Goal: Transaction & Acquisition: Purchase product/service

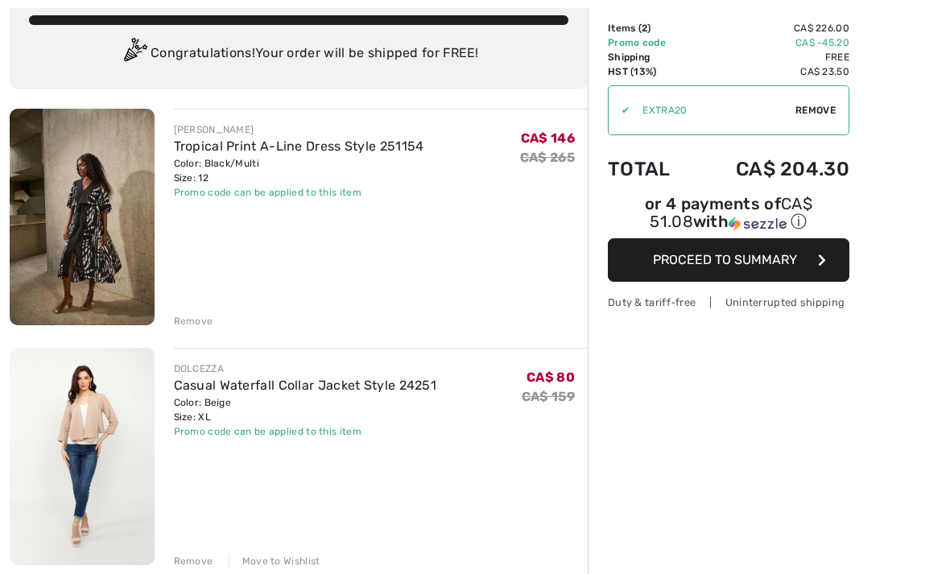
scroll to position [103, 0]
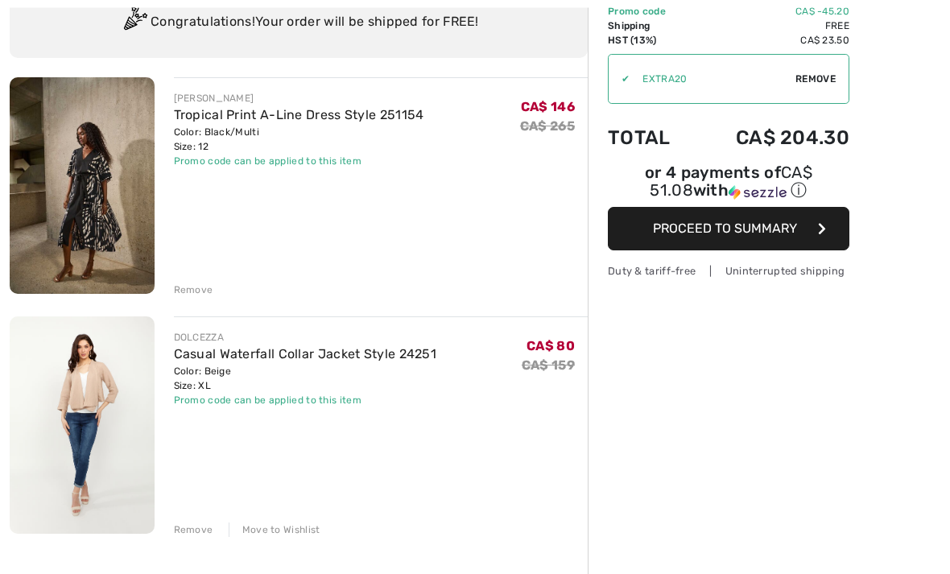
click at [175, 524] on div "Remove" at bounding box center [193, 530] width 39 height 14
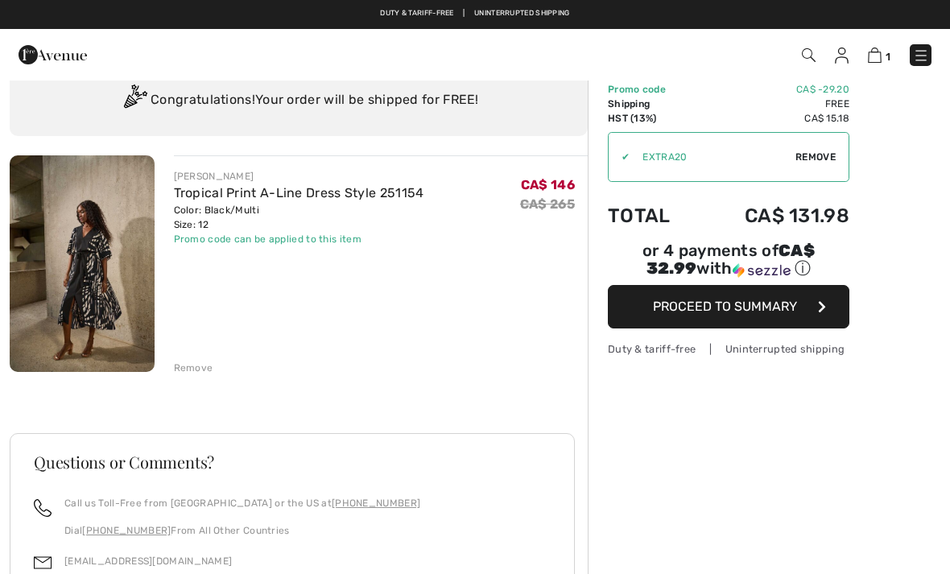
scroll to position [0, 0]
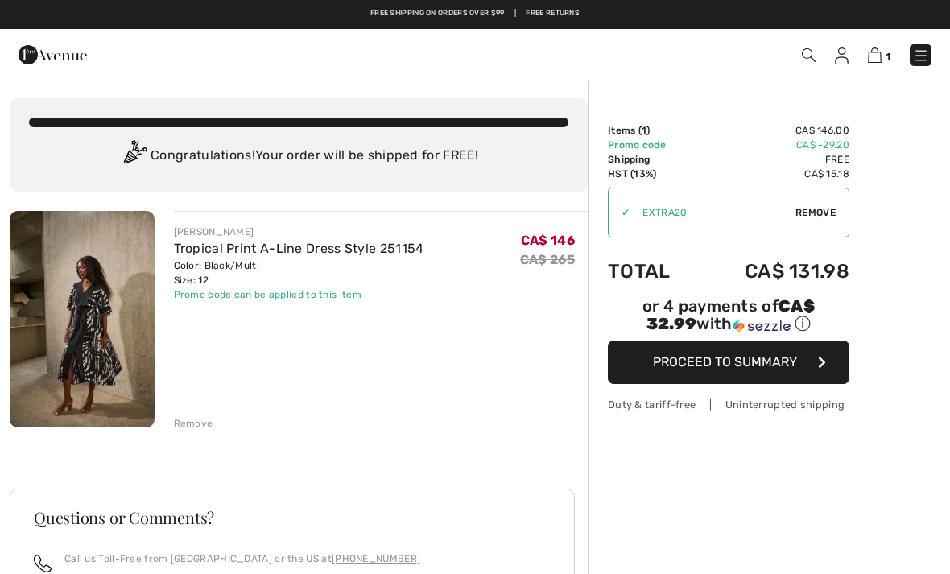
click at [833, 368] on button "Proceed to Summary" at bounding box center [728, 361] width 241 height 43
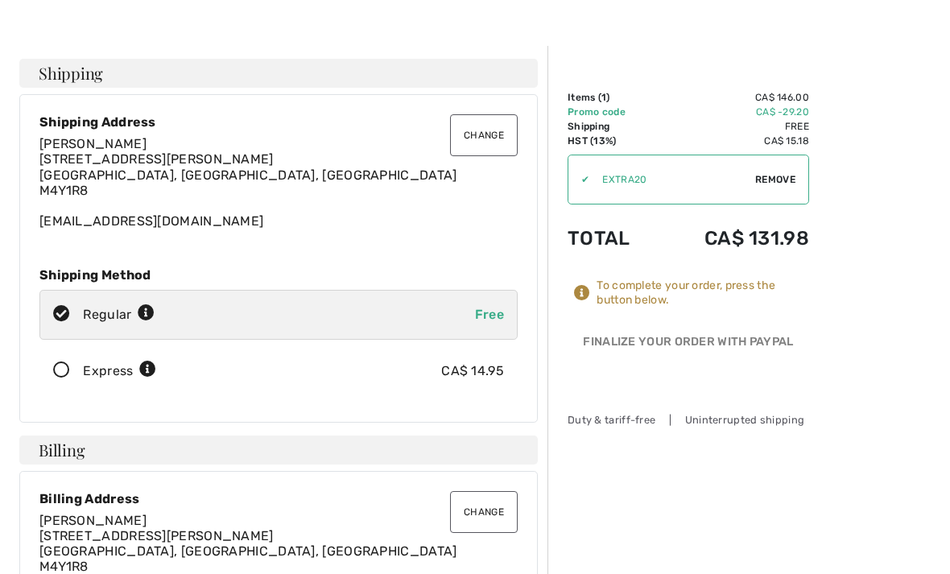
scroll to position [37, 0]
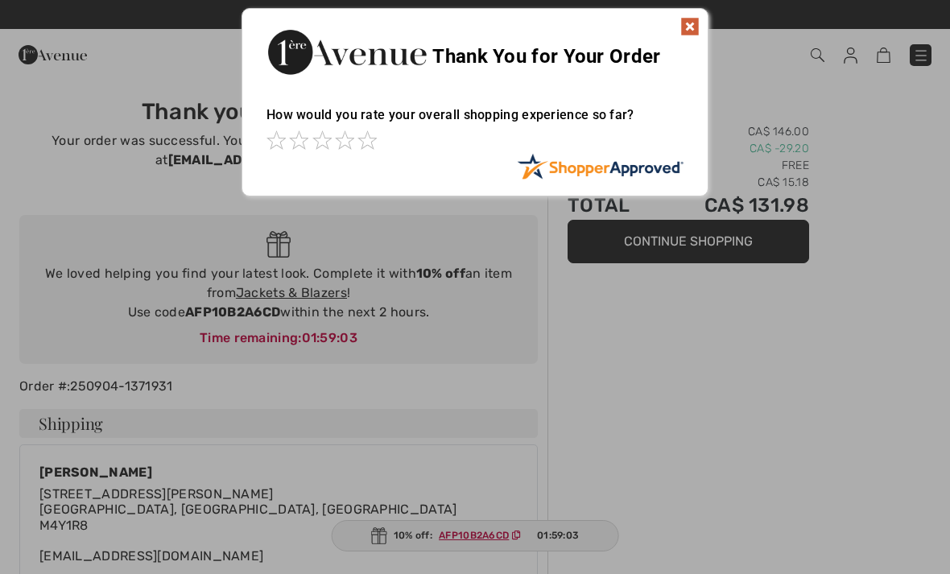
click at [695, 26] on img at bounding box center [689, 26] width 19 height 19
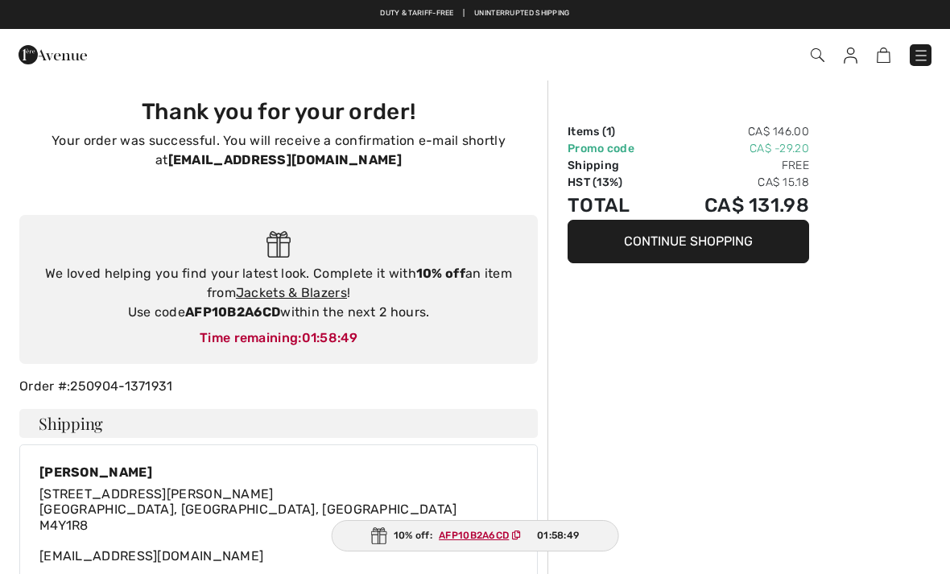
click at [312, 299] on link "Jackets & Blazers" at bounding box center [291, 292] width 111 height 15
click at [324, 290] on link "Jackets & Blazers" at bounding box center [291, 292] width 111 height 15
click at [330, 286] on link "Jackets & Blazers" at bounding box center [291, 292] width 111 height 15
click at [21, 46] on img at bounding box center [53, 55] width 68 height 32
click at [19, 65] on img at bounding box center [53, 55] width 68 height 32
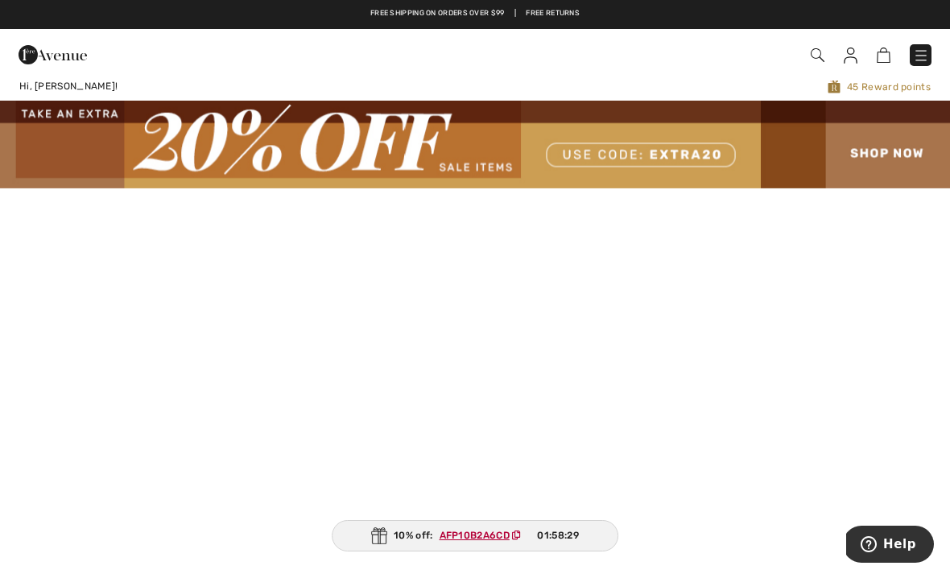
click at [815, 62] on img at bounding box center [817, 55] width 14 height 14
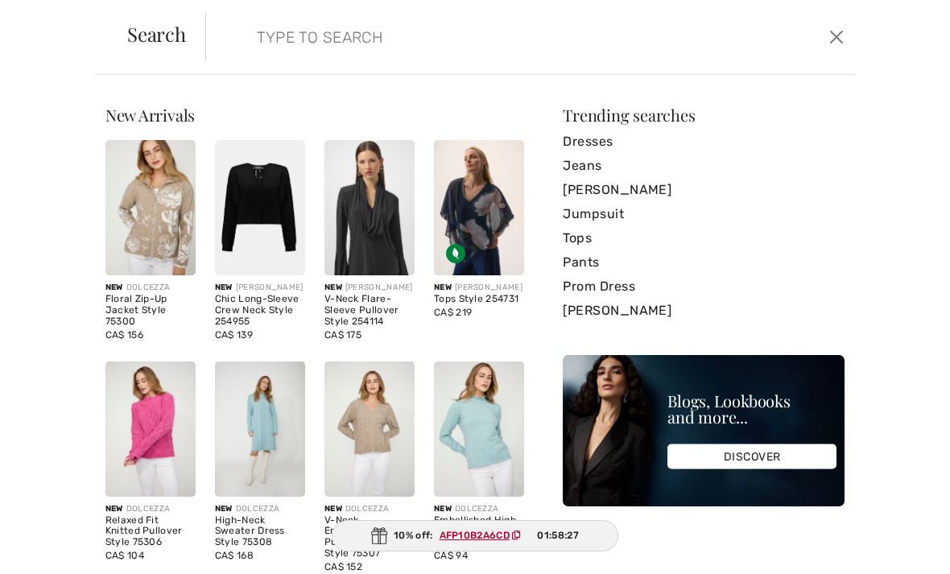
click at [309, 50] on input "search" at bounding box center [462, 37] width 435 height 48
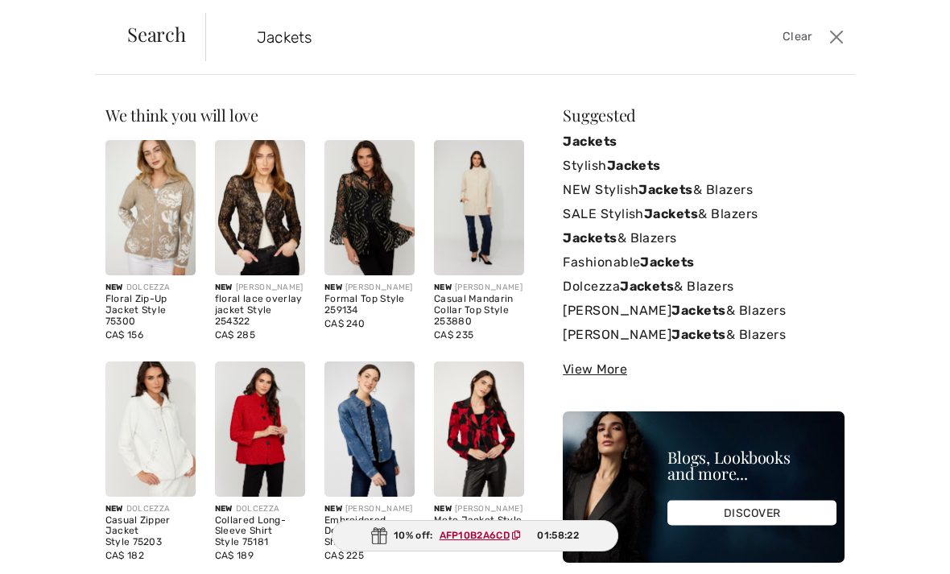
type input "Jackets"
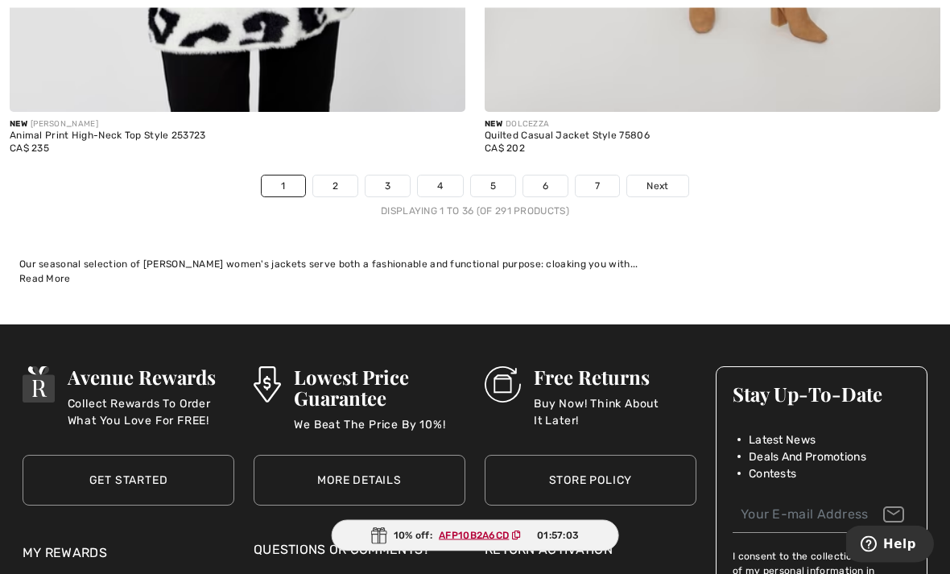
scroll to position [14062, 0]
click at [654, 179] on span "Next" at bounding box center [657, 186] width 22 height 14
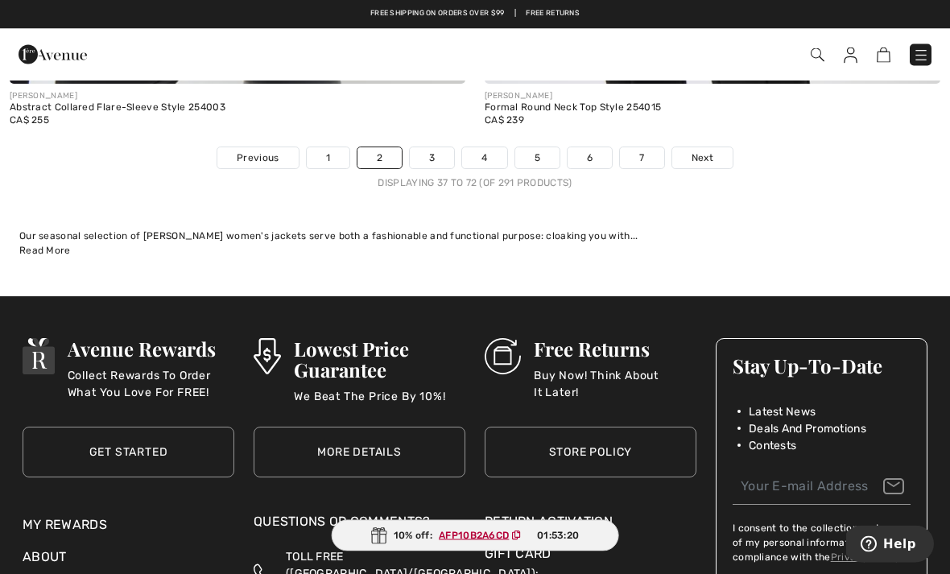
scroll to position [14090, 0]
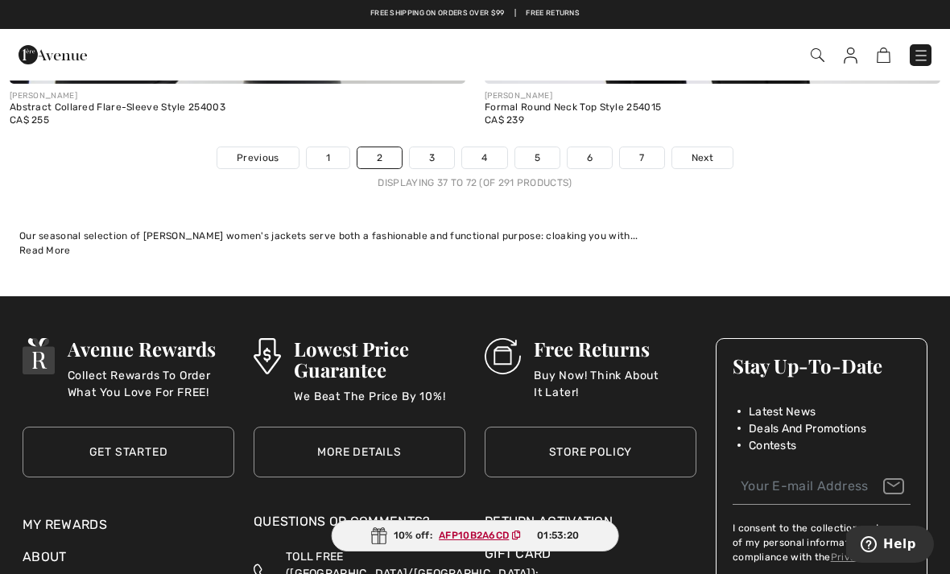
click at [703, 151] on span "Next" at bounding box center [702, 158] width 22 height 14
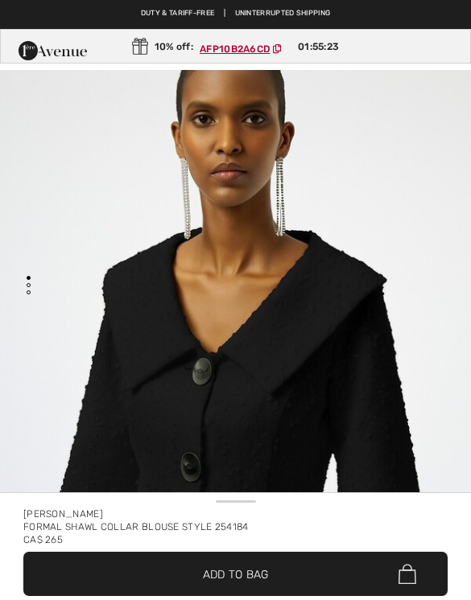
checkbox input "true"
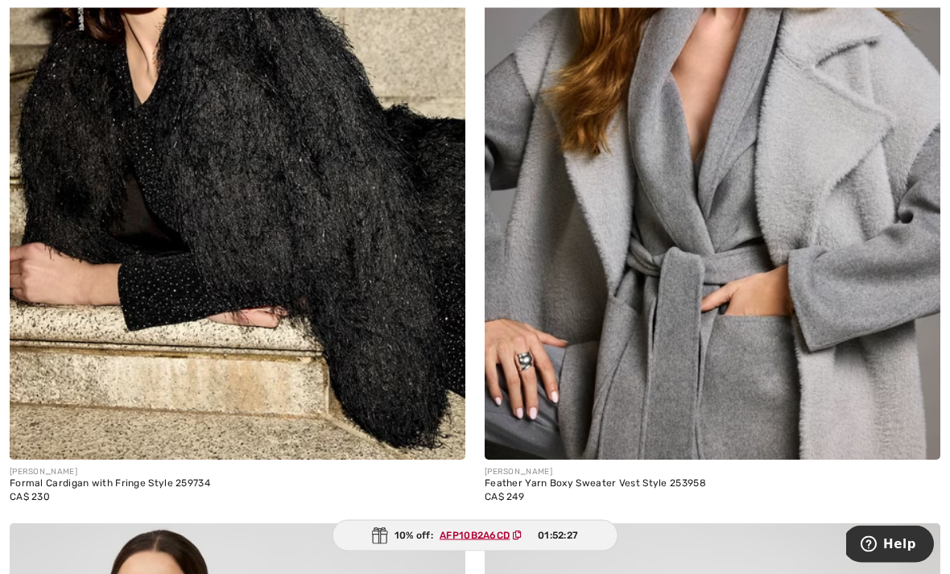
scroll to position [10727, 0]
click at [864, 252] on img at bounding box center [713, 117] width 456 height 683
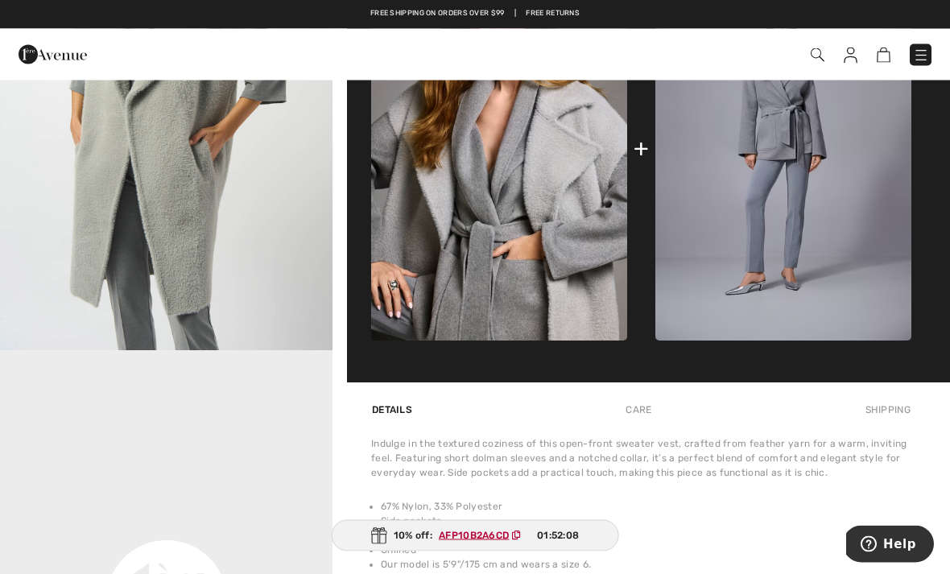
scroll to position [725, 0]
click at [791, 225] on img at bounding box center [783, 149] width 256 height 384
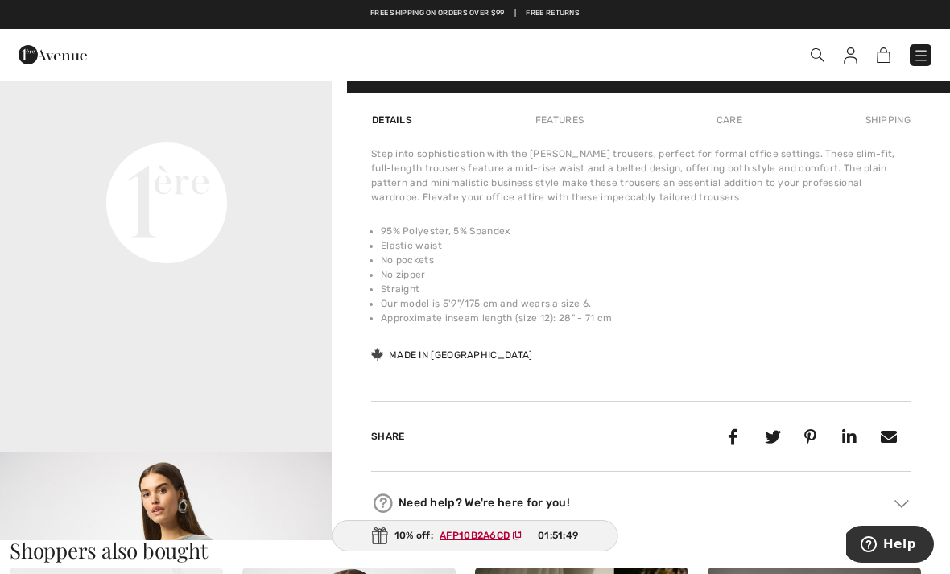
scroll to position [1107, 0]
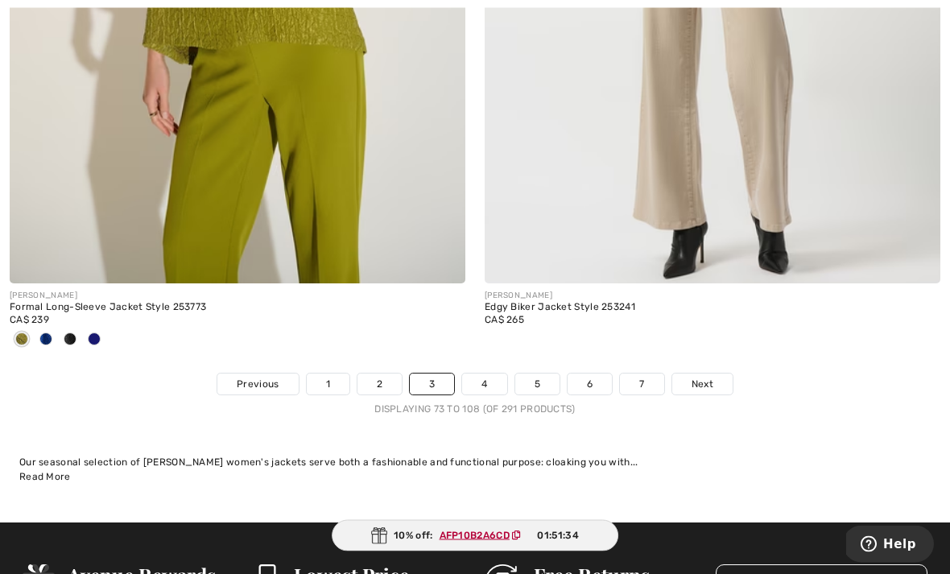
scroll to position [13891, 0]
click at [712, 377] on span "Next" at bounding box center [702, 384] width 22 height 14
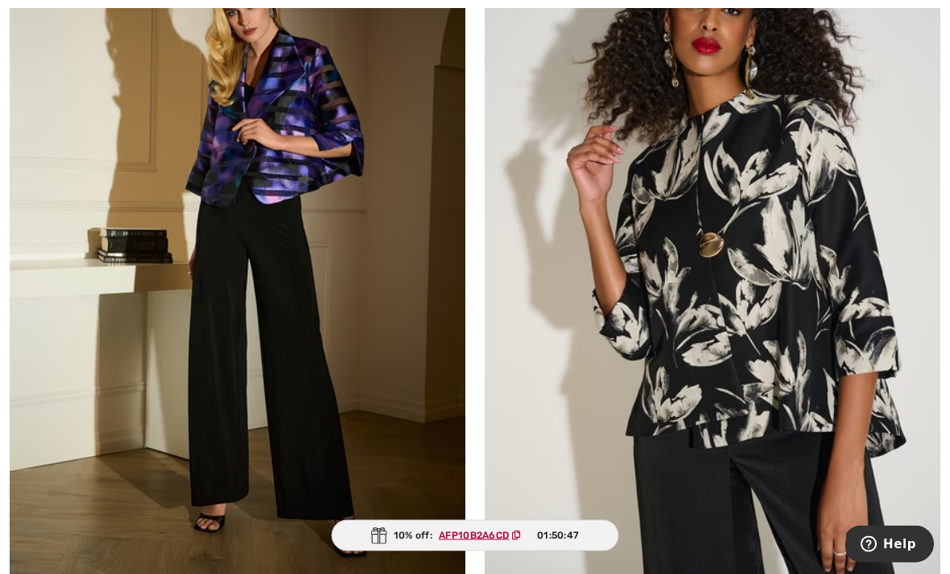
scroll to position [7304, 0]
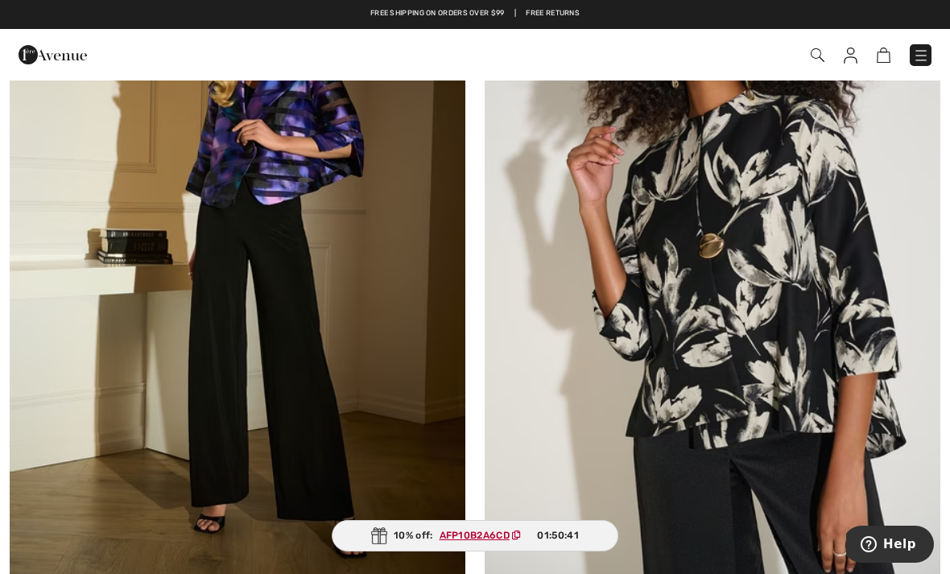
click at [298, 447] on img at bounding box center [238, 240] width 456 height 683
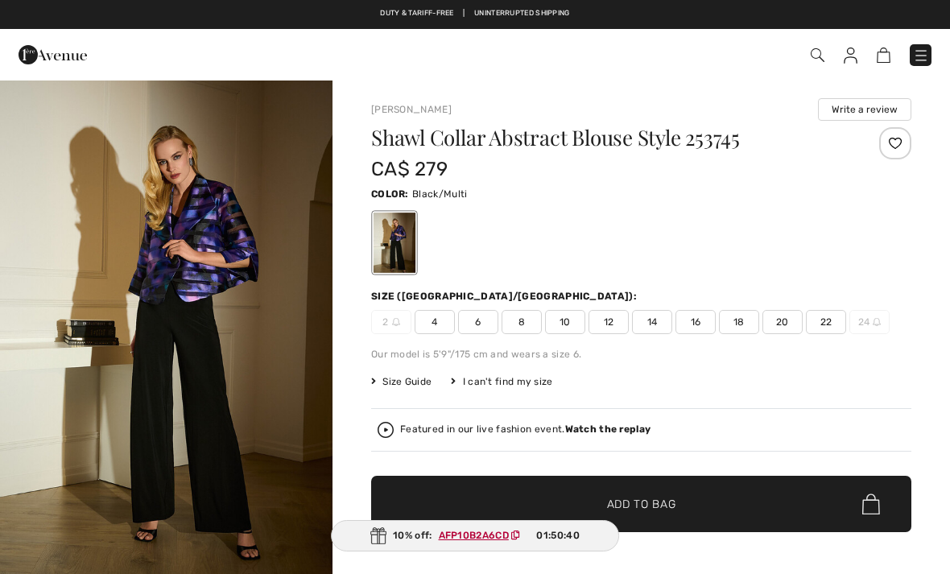
checkbox input "true"
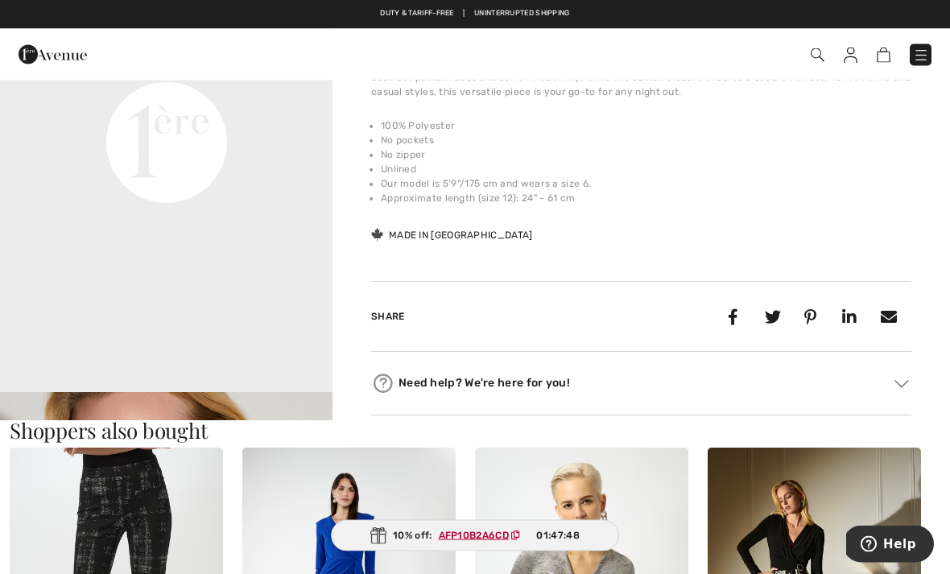
scroll to position [1183, 0]
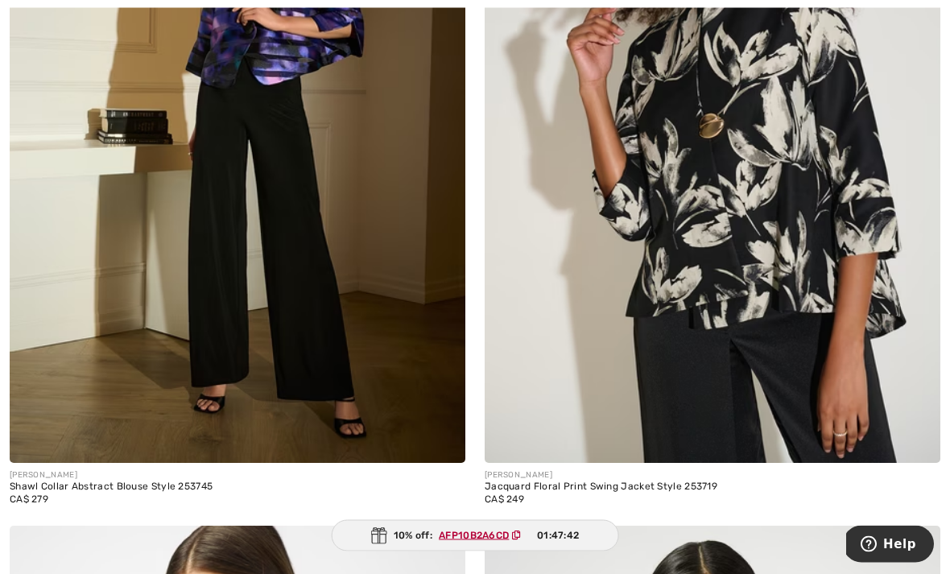
scroll to position [7424, 0]
click at [927, 333] on img at bounding box center [713, 120] width 456 height 683
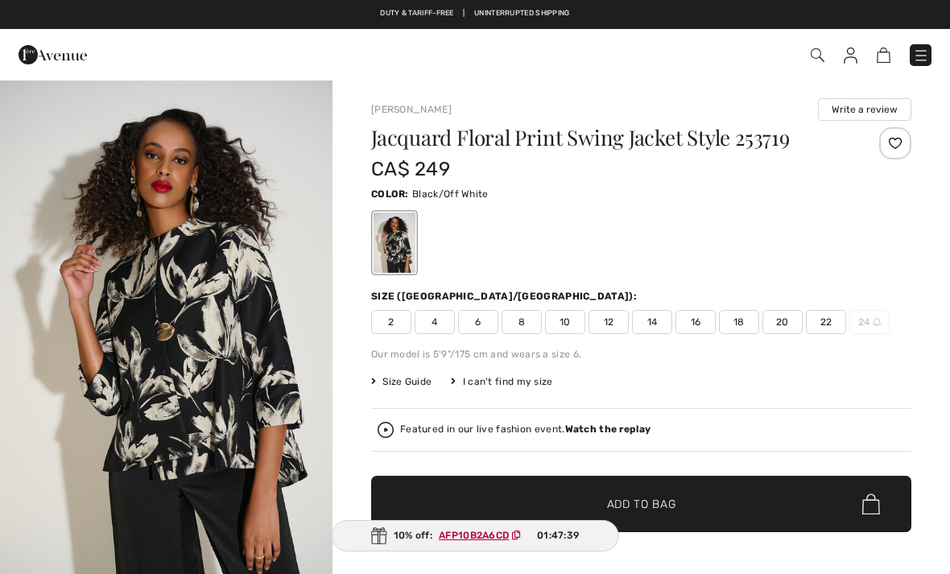
checkbox input "true"
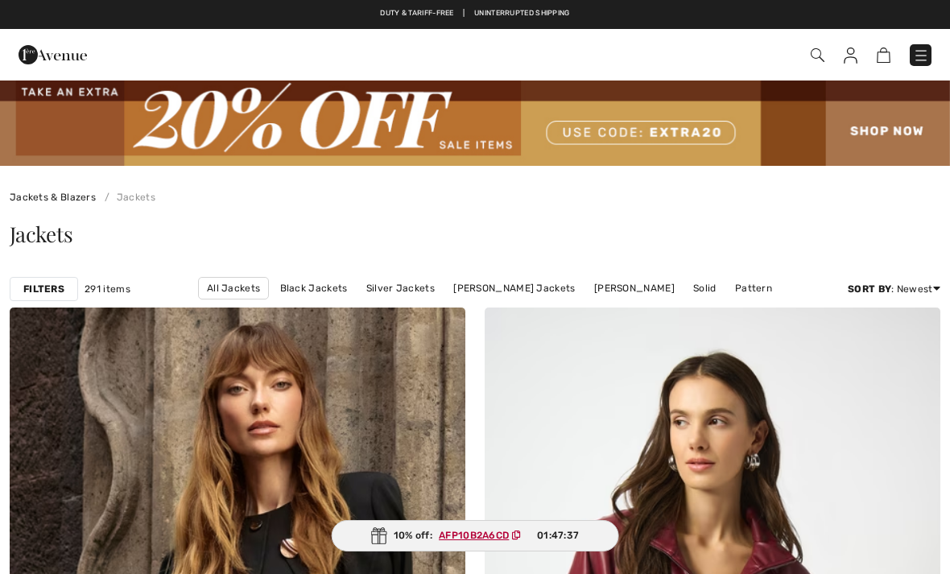
checkbox input "true"
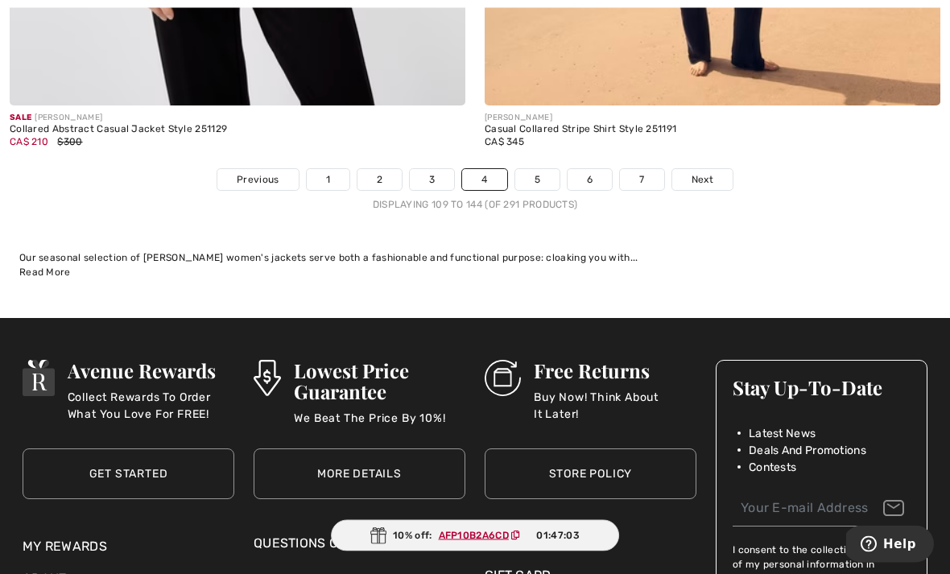
scroll to position [14042, 0]
click at [705, 172] on span "Next" at bounding box center [702, 179] width 22 height 14
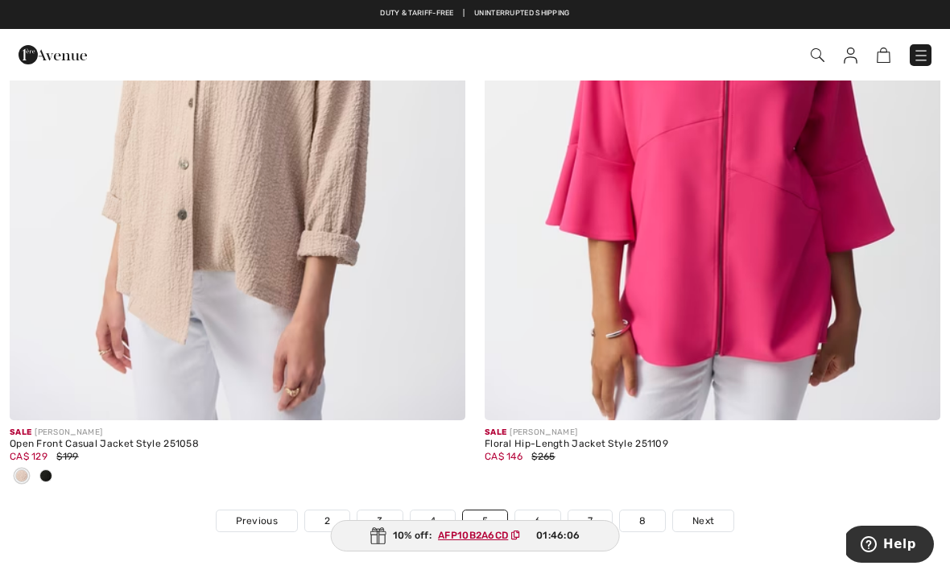
scroll to position [13759, 0]
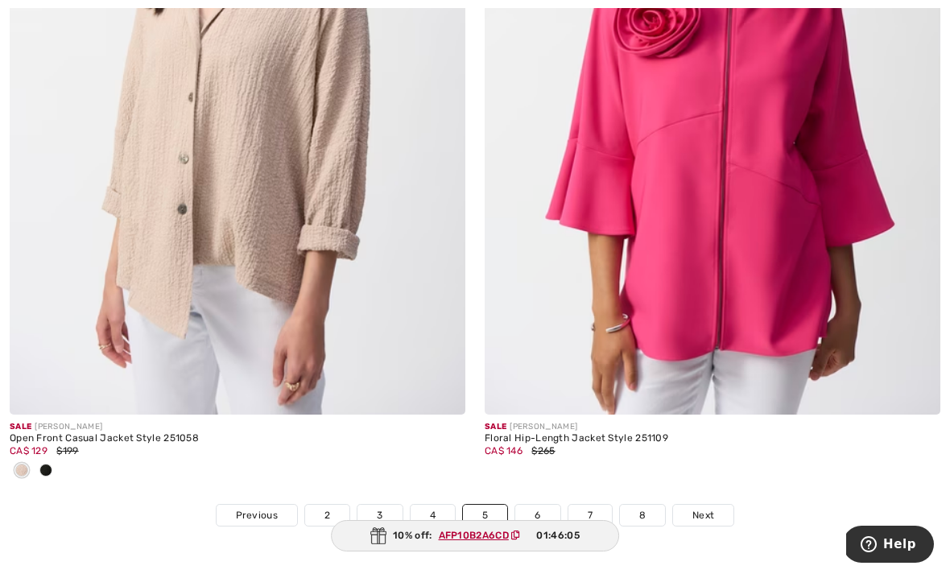
click at [708, 508] on span "Next" at bounding box center [703, 515] width 22 height 14
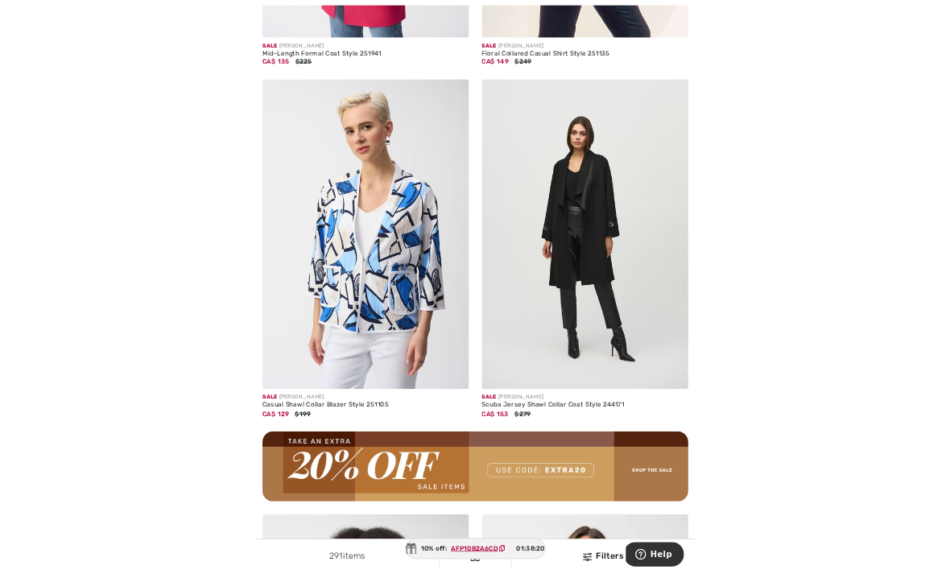
scroll to position [8996, 0]
